Goal: Task Accomplishment & Management: Use online tool/utility

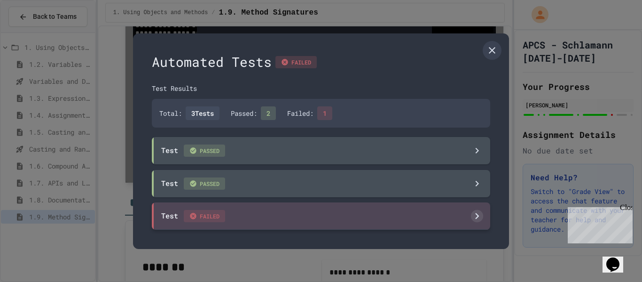
click at [293, 212] on div "Test FAILED" at bounding box center [321, 215] width 339 height 27
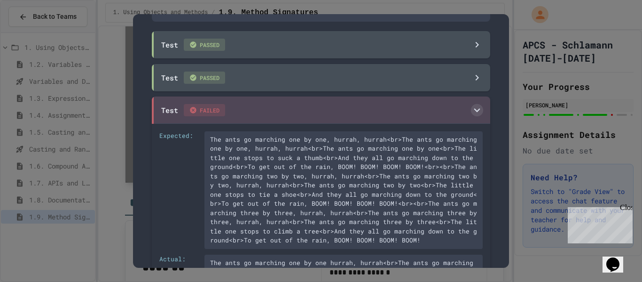
scroll to position [90, 0]
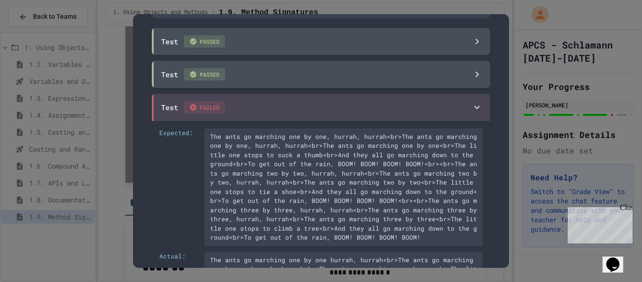
click at [525, 154] on div at bounding box center [321, 141] width 642 height 282
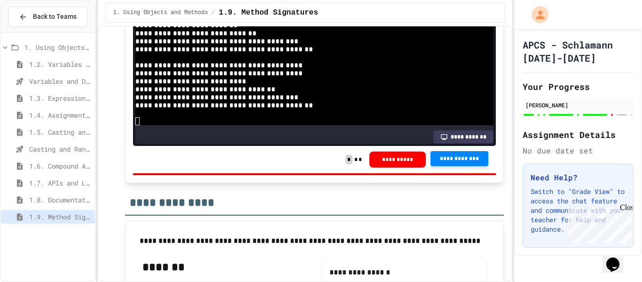
scroll to position [176, 0]
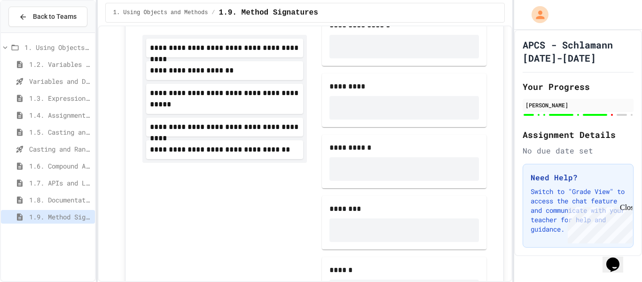
scroll to position [6111, 0]
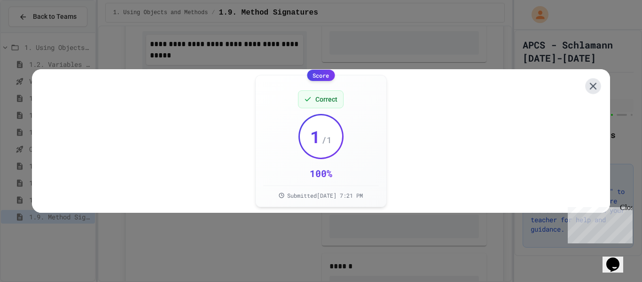
click at [596, 91] on icon at bounding box center [593, 86] width 12 height 12
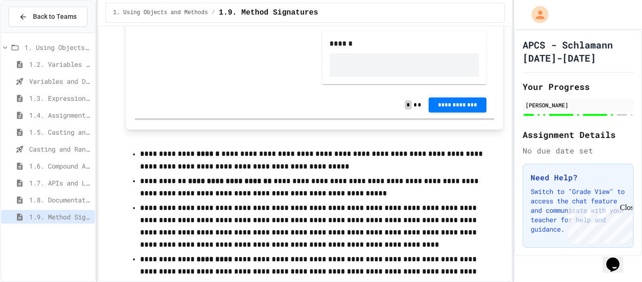
scroll to position [6333, 0]
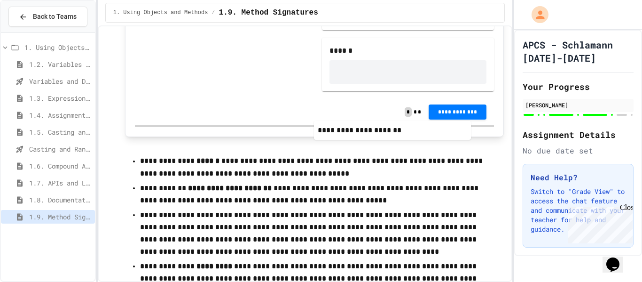
drag, startPoint x: 201, startPoint y: 172, endPoint x: 372, endPoint y: 123, distance: 178.6
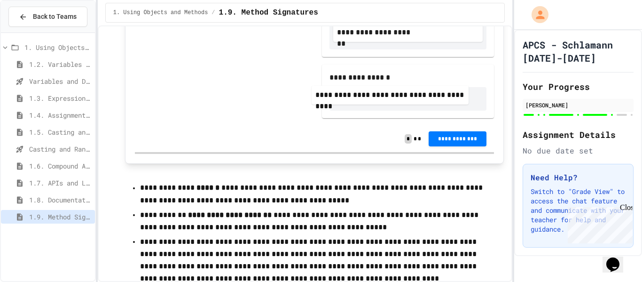
scroll to position [6308, 0]
drag, startPoint x: 216, startPoint y: 84, endPoint x: 384, endPoint y: 95, distance: 168.7
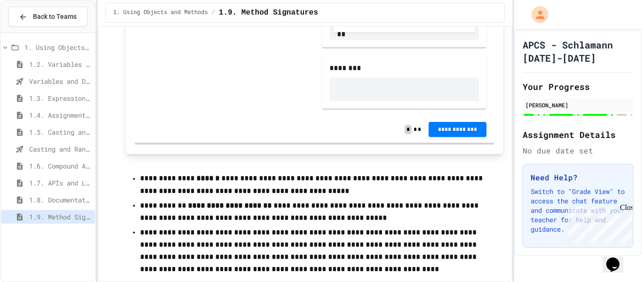
scroll to position [6339, 0]
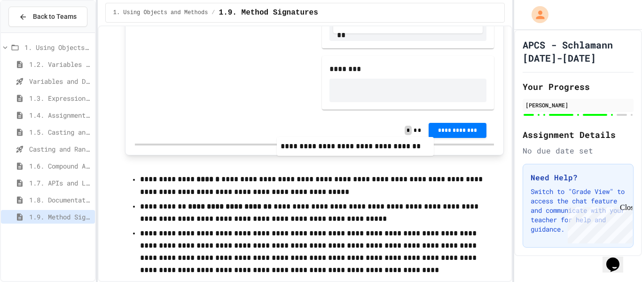
drag, startPoint x: 229, startPoint y: 96, endPoint x: 368, endPoint y: 152, distance: 150.5
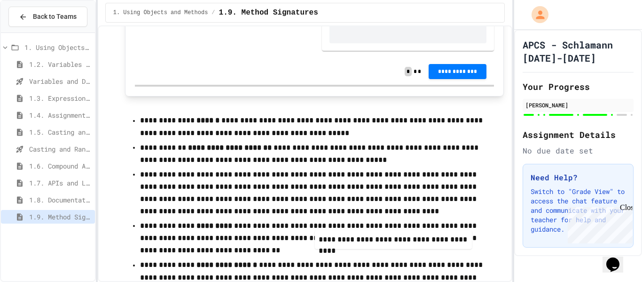
drag, startPoint x: 236, startPoint y: 67, endPoint x: 408, endPoint y: 237, distance: 242.4
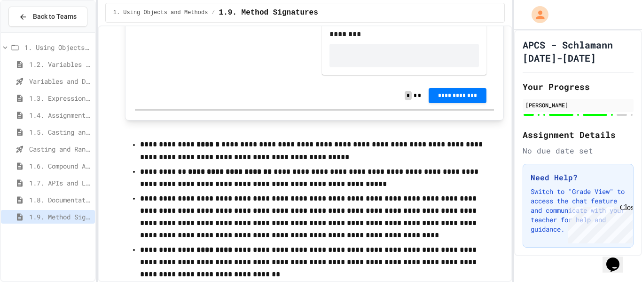
scroll to position [6373, 0]
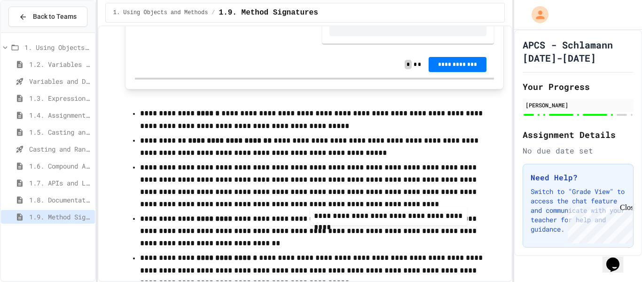
drag, startPoint x: 218, startPoint y: 36, endPoint x: 389, endPoint y: 220, distance: 251.3
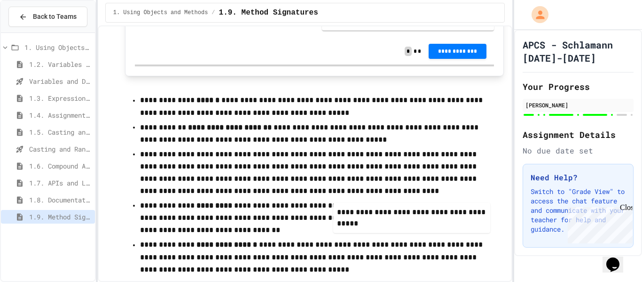
scroll to position [6467, 0]
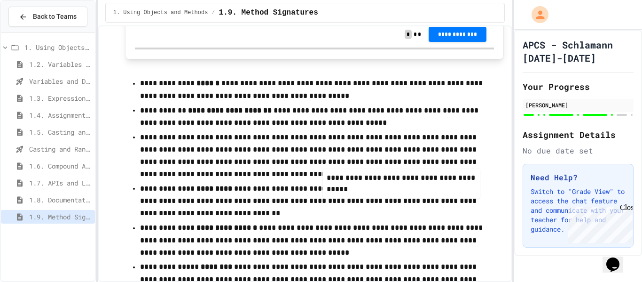
drag, startPoint x: 222, startPoint y: 57, endPoint x: 404, endPoint y: 175, distance: 216.1
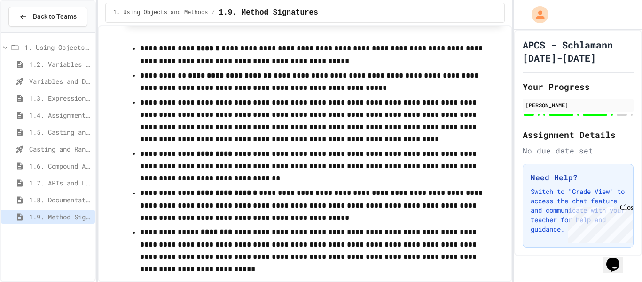
scroll to position [6530, 0]
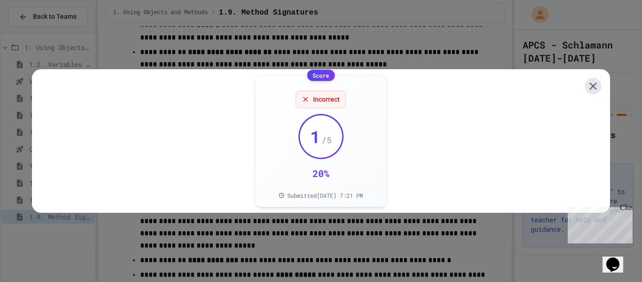
click at [592, 88] on icon at bounding box center [593, 85] width 7 height 7
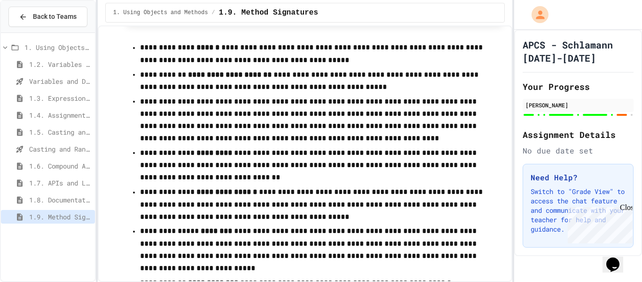
scroll to position [6511, 0]
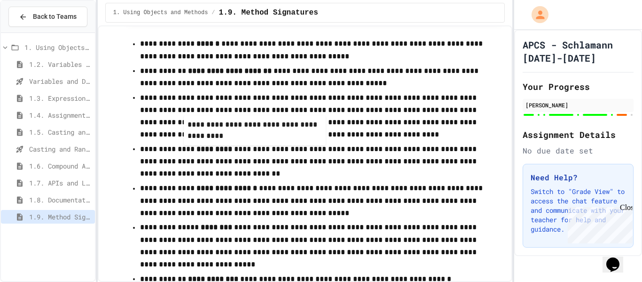
drag, startPoint x: 377, startPoint y: 194, endPoint x: 215, endPoint y: 120, distance: 178.5
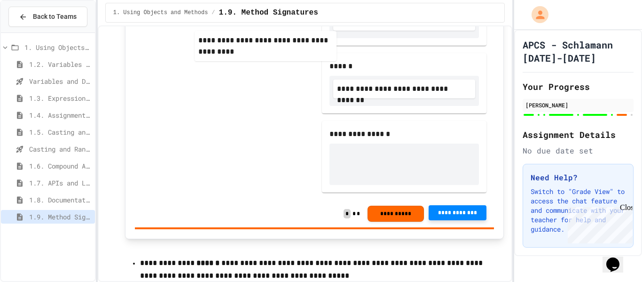
scroll to position [6276, 0]
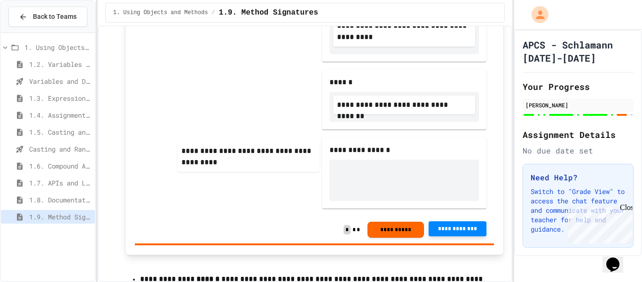
drag, startPoint x: 358, startPoint y: 220, endPoint x: 201, endPoint y: 147, distance: 173.8
click at [201, 147] on div "**********" at bounding box center [315, 26] width 360 height 380
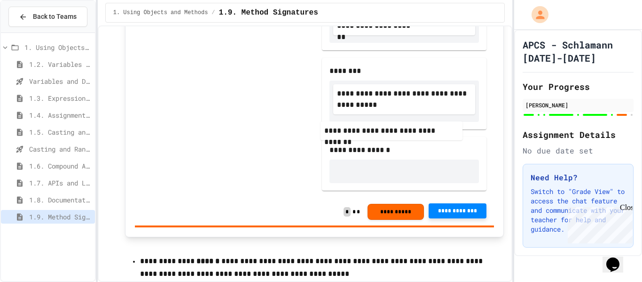
drag, startPoint x: 367, startPoint y: 139, endPoint x: 350, endPoint y: 136, distance: 16.7
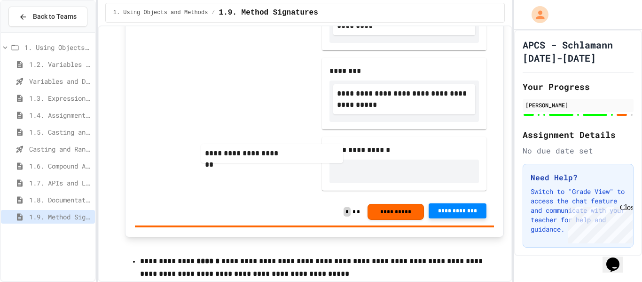
drag, startPoint x: 378, startPoint y: 134, endPoint x: 230, endPoint y: 154, distance: 149.5
click at [230, 154] on div "**********" at bounding box center [315, 17] width 360 height 362
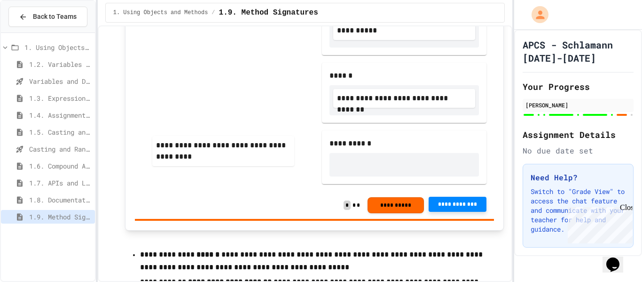
drag, startPoint x: 372, startPoint y: 196, endPoint x: 185, endPoint y: 145, distance: 194.4
click at [185, 145] on div "**********" at bounding box center [315, 14] width 360 height 356
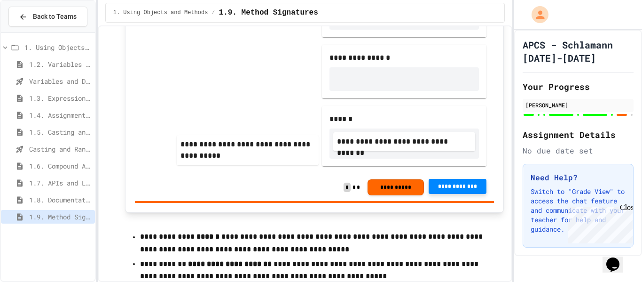
drag, startPoint x: 360, startPoint y: 201, endPoint x: 196, endPoint y: 148, distance: 172.1
click at [196, 148] on div "**********" at bounding box center [315, 5] width 360 height 338
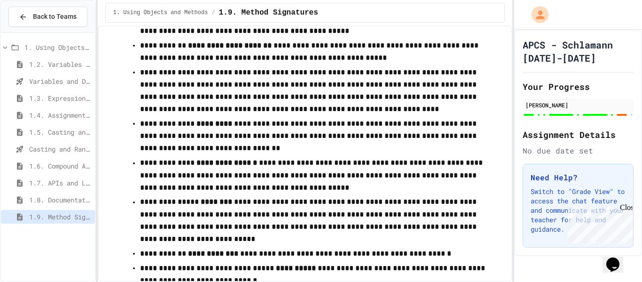
scroll to position [6496, 0]
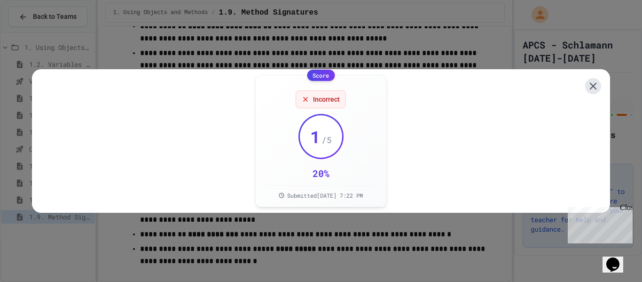
click at [590, 89] on icon at bounding box center [593, 86] width 12 height 12
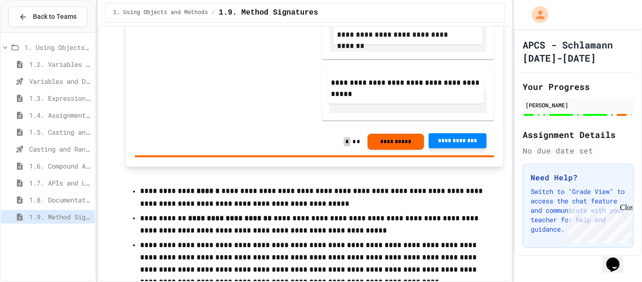
scroll to position [6320, 0]
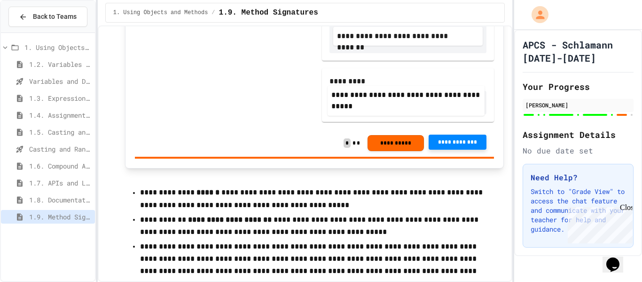
drag, startPoint x: 231, startPoint y: 127, endPoint x: 417, endPoint y: 99, distance: 187.4
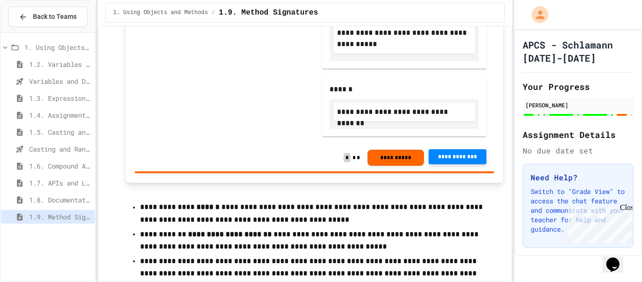
scroll to position [6304, 0]
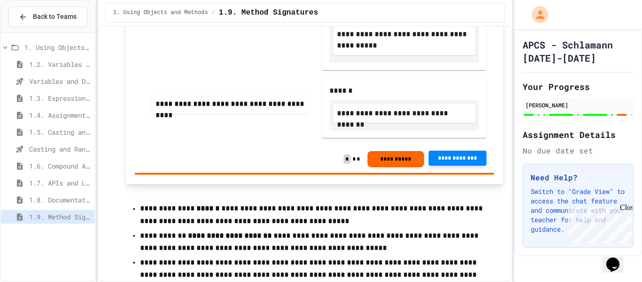
drag, startPoint x: 241, startPoint y: 111, endPoint x: 250, endPoint y: 109, distance: 8.7
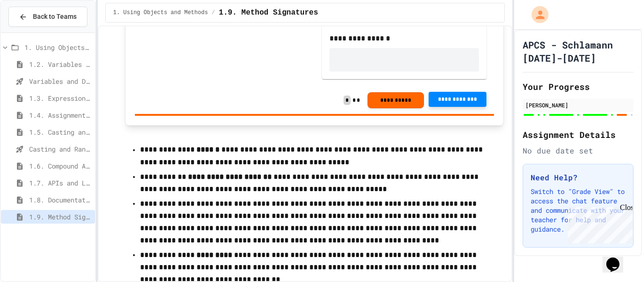
scroll to position [6362, 0]
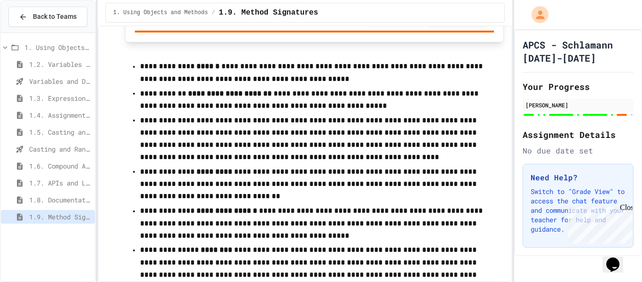
scroll to position [6443, 0]
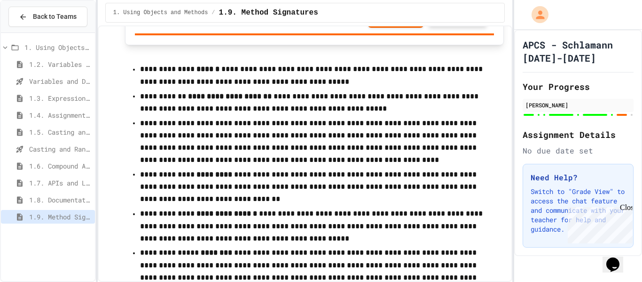
click at [444, 23] on span "**********" at bounding box center [457, 19] width 43 height 8
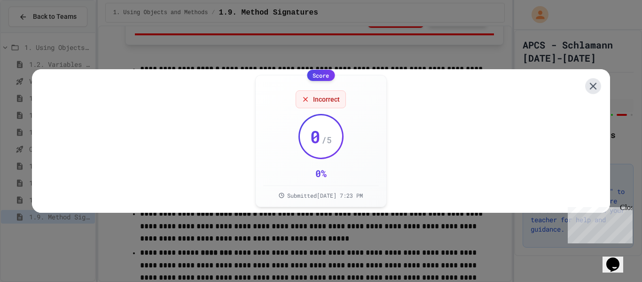
click at [595, 86] on icon at bounding box center [593, 86] width 12 height 12
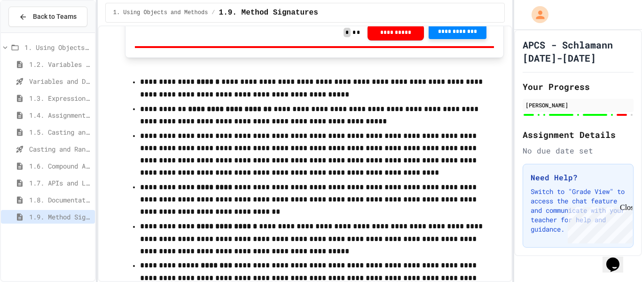
scroll to position [6448, 0]
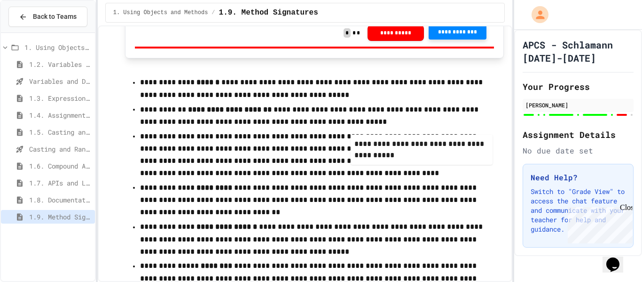
drag, startPoint x: 375, startPoint y: 217, endPoint x: 391, endPoint y: 145, distance: 74.2
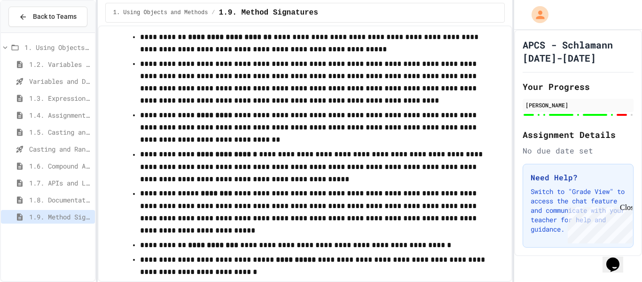
scroll to position [6506, 0]
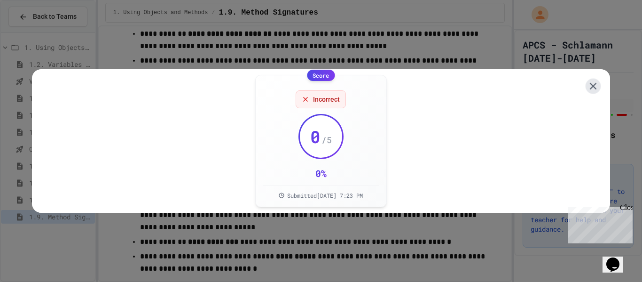
click at [597, 83] on icon at bounding box center [593, 86] width 12 height 12
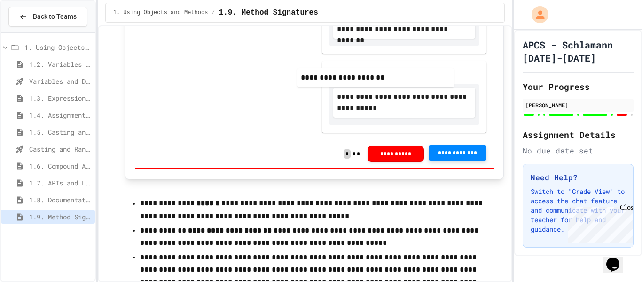
scroll to position [6296, 0]
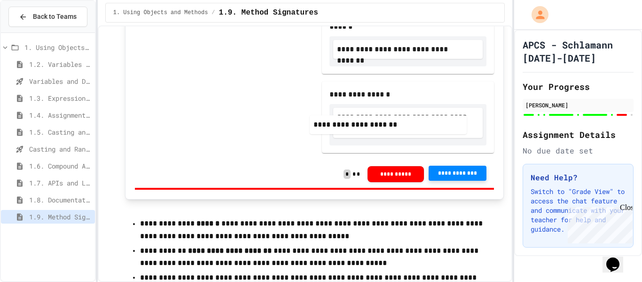
drag, startPoint x: 259, startPoint y: 71, endPoint x: 427, endPoint y: 131, distance: 178.8
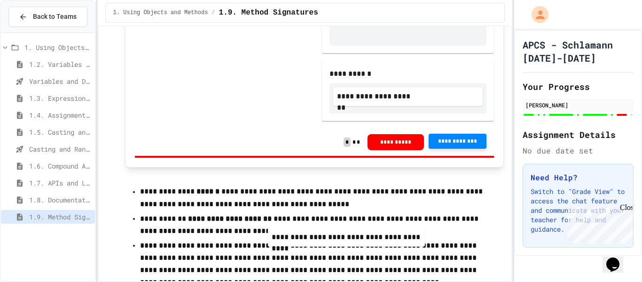
drag, startPoint x: 259, startPoint y: 116, endPoint x: 381, endPoint y: 240, distance: 174.3
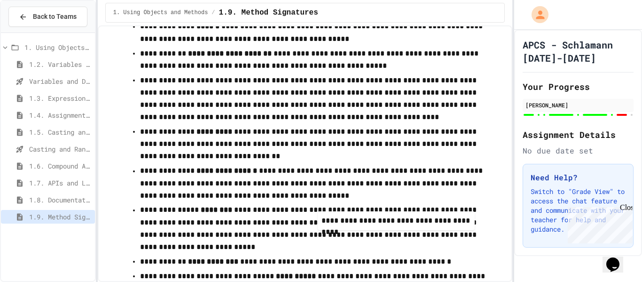
scroll to position [6513, 0]
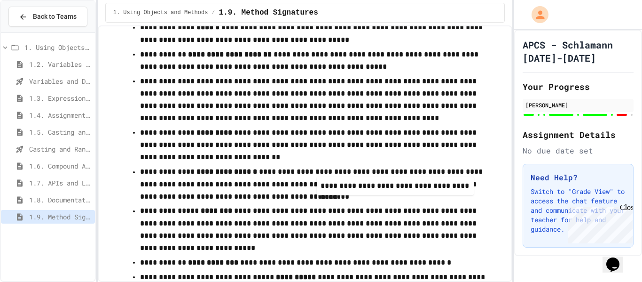
drag, startPoint x: 246, startPoint y: 81, endPoint x: 420, endPoint y: 191, distance: 205.7
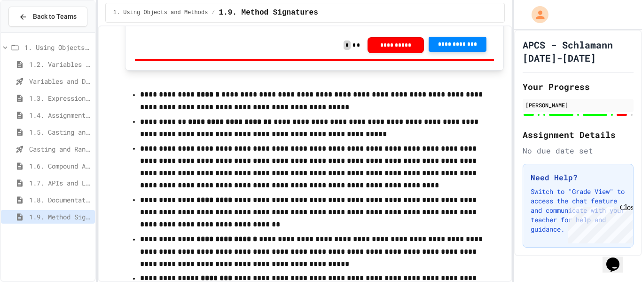
scroll to position [6516, 0]
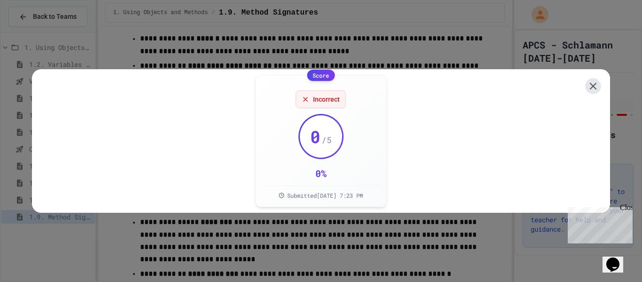
click at [597, 85] on icon at bounding box center [593, 86] width 12 height 12
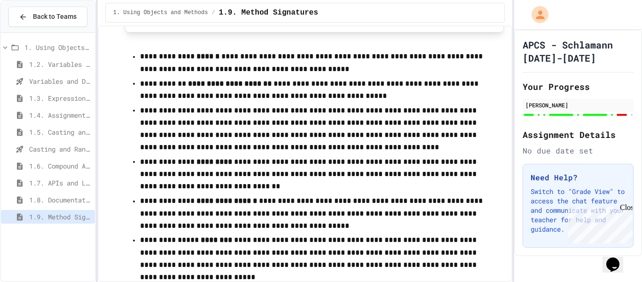
scroll to position [6500, 0]
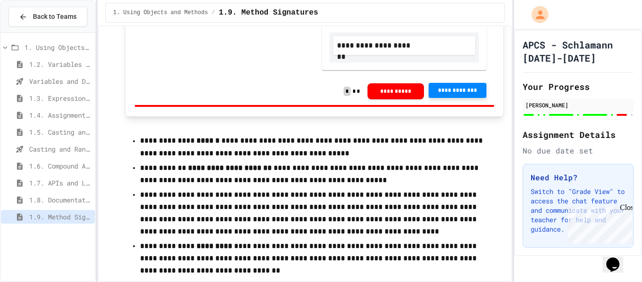
scroll to position [6399, 0]
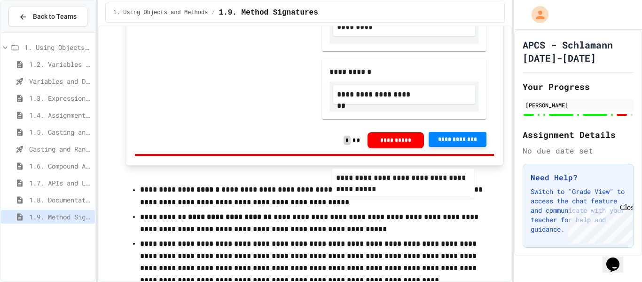
drag, startPoint x: 379, startPoint y: 88, endPoint x: 377, endPoint y: 189, distance: 100.7
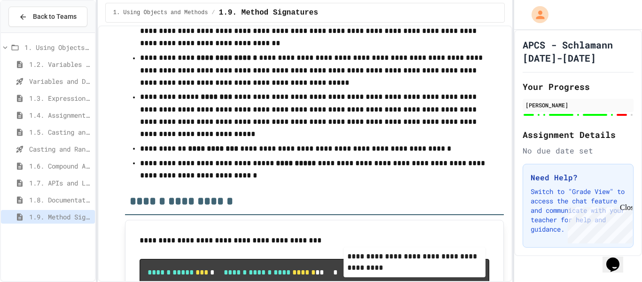
scroll to position [6661, 0]
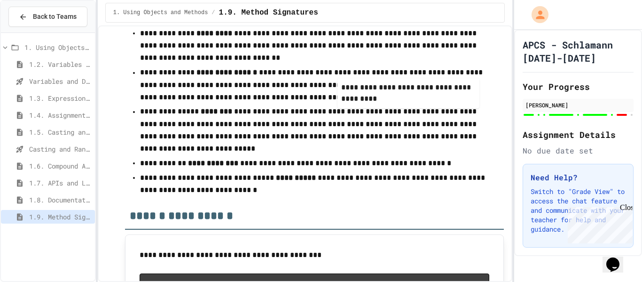
drag, startPoint x: 389, startPoint y: 167, endPoint x: 400, endPoint y: 94, distance: 74.2
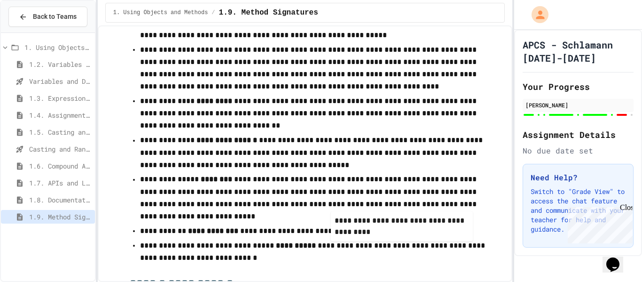
scroll to position [6560, 0]
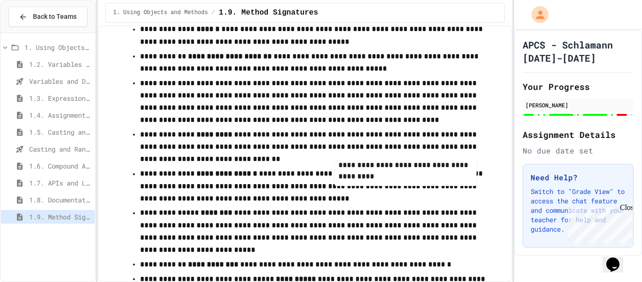
drag, startPoint x: 405, startPoint y: 94, endPoint x: 407, endPoint y: 179, distance: 85.1
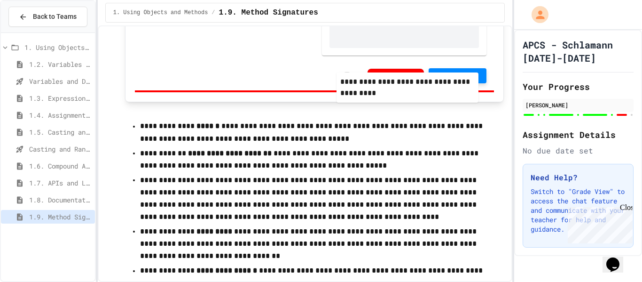
scroll to position [6444, 0]
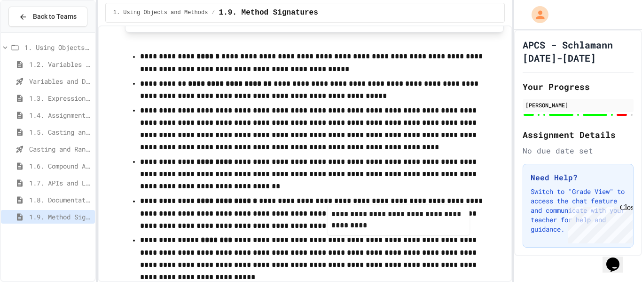
drag, startPoint x: 388, startPoint y: 72, endPoint x: 384, endPoint y: 223, distance: 151.0
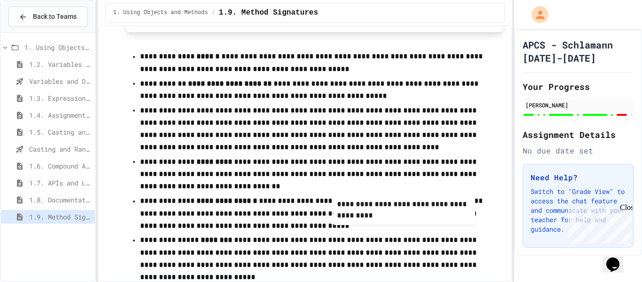
scroll to position [6534, 0]
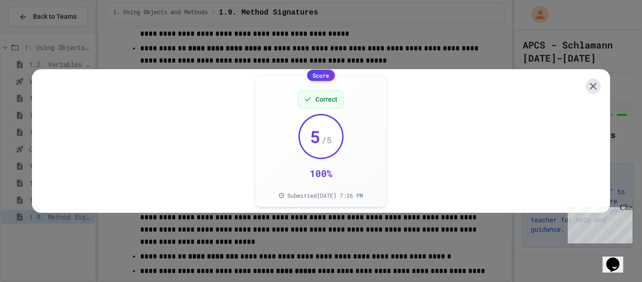
click at [597, 84] on icon at bounding box center [593, 86] width 12 height 12
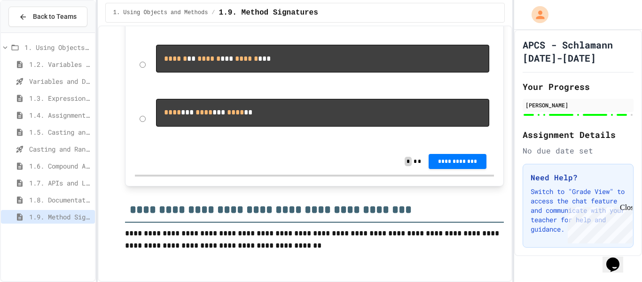
scroll to position [7421, 0]
click at [146, 89] on div "****** ** ****** *** ****** ***" at bounding box center [315, 64] width 360 height 49
click at [467, 160] on span "**********" at bounding box center [457, 161] width 43 height 8
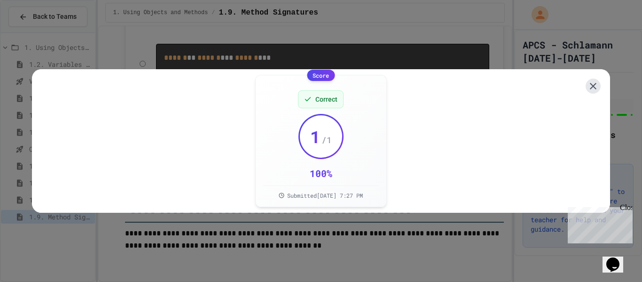
click at [589, 86] on icon at bounding box center [593, 85] width 11 height 11
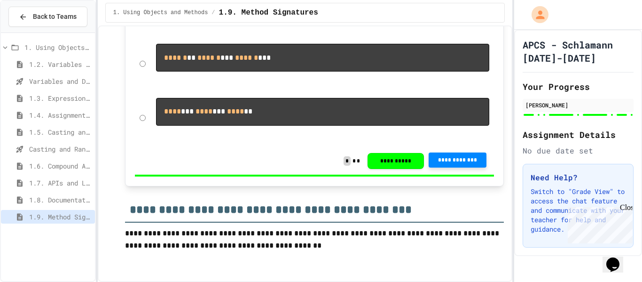
scroll to position [7558, 0]
